Goal: Navigation & Orientation: Find specific page/section

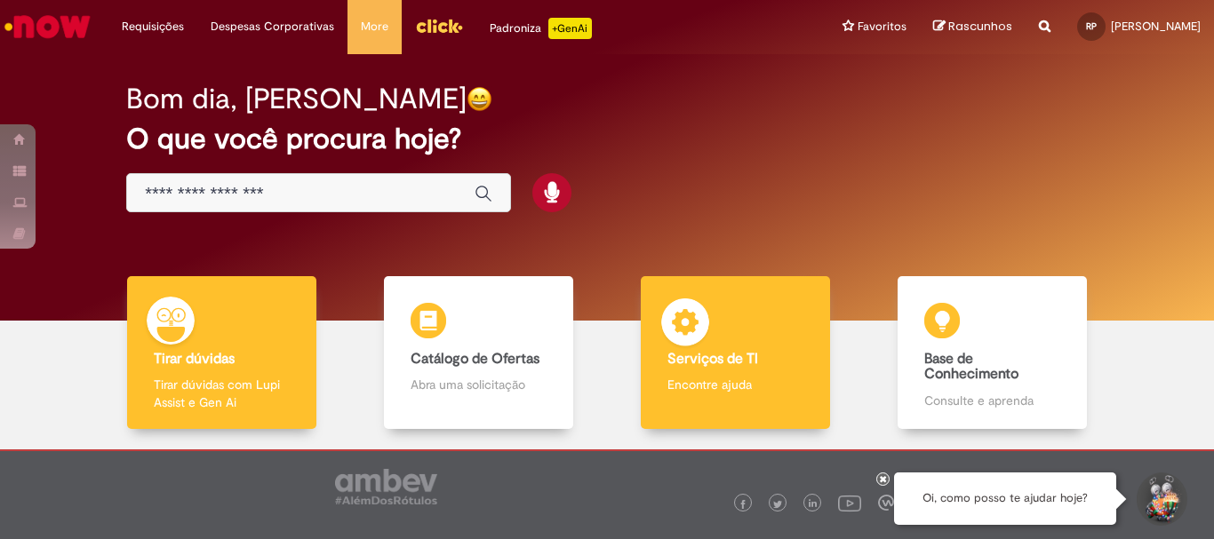
click at [730, 376] on div "Serviços de TI Serviços de TI Encontre ajuda" at bounding box center [735, 353] width 188 height 154
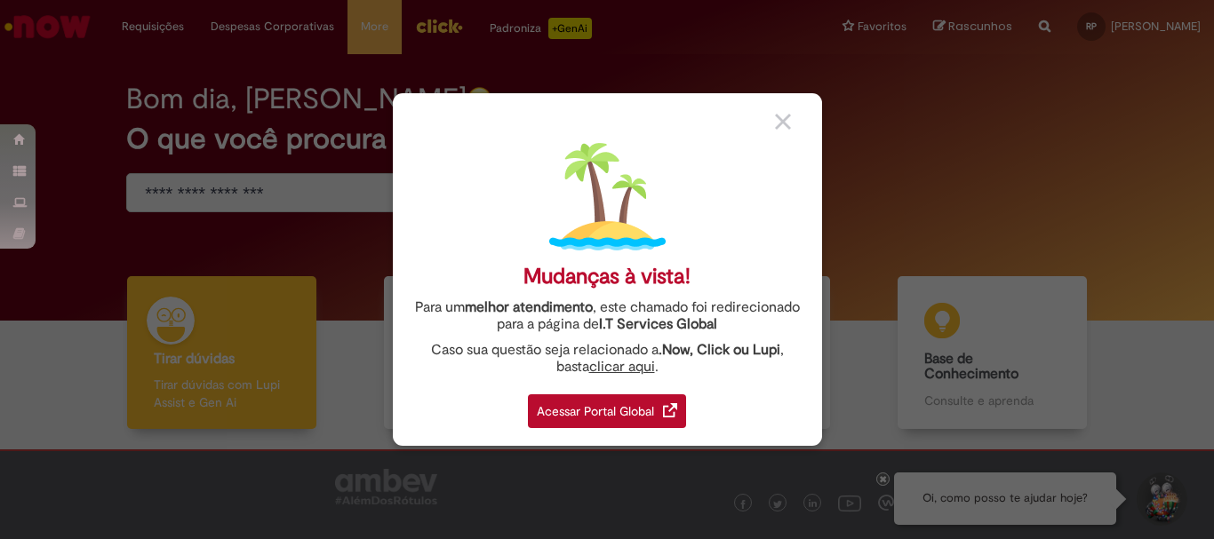
click at [625, 416] on div "Acessar Portal Global" at bounding box center [607, 412] width 158 height 34
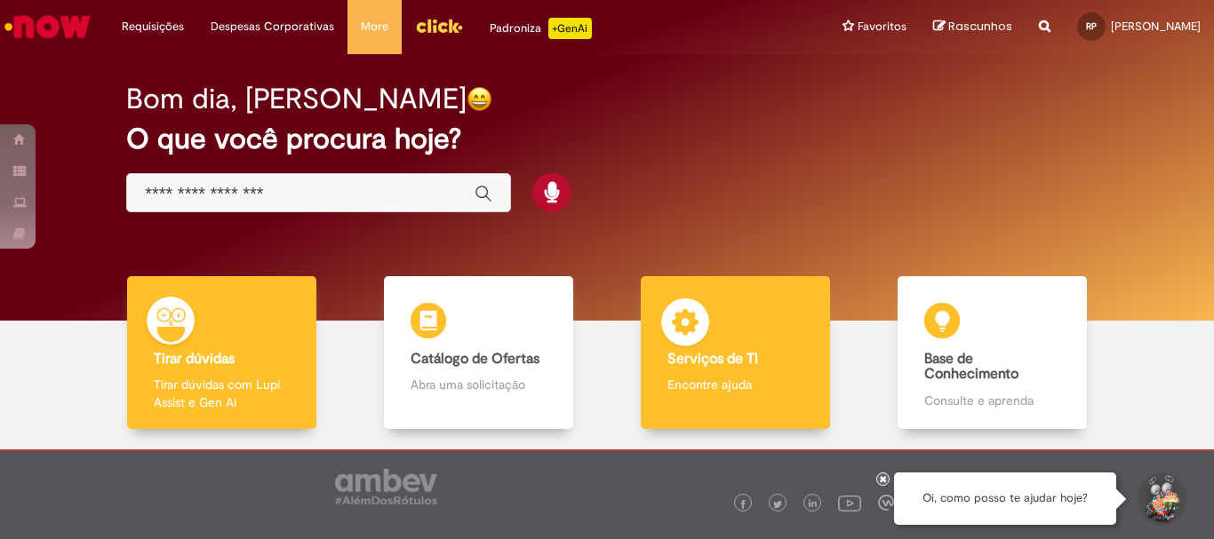
click at [725, 357] on b "Serviços de TI" at bounding box center [712, 359] width 91 height 18
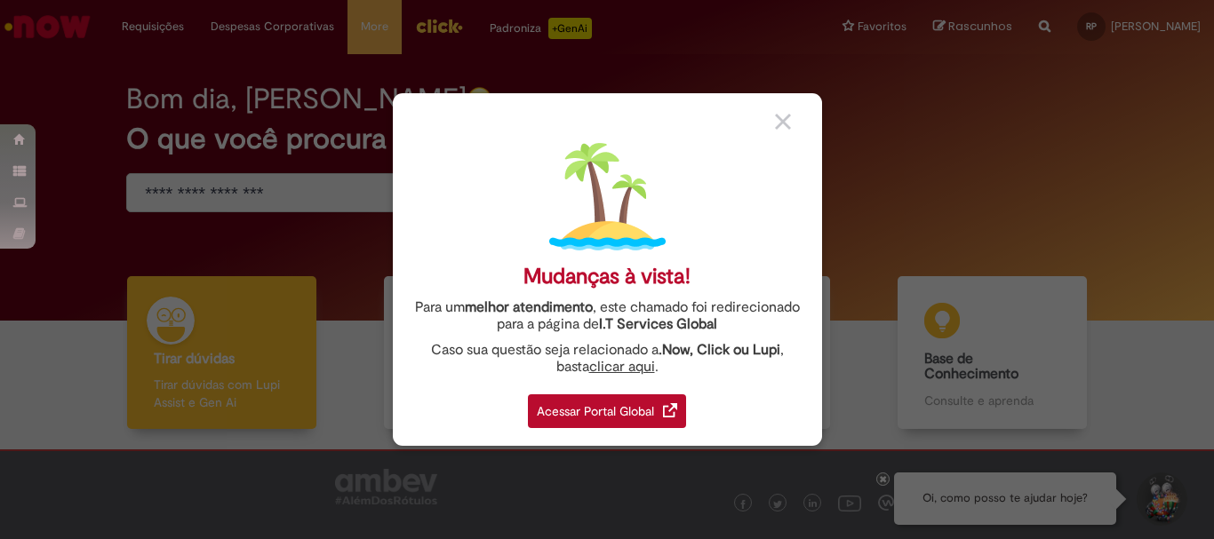
click at [624, 418] on div "Acessar Portal Global" at bounding box center [607, 412] width 158 height 34
